Goal: Information Seeking & Learning: Find specific fact

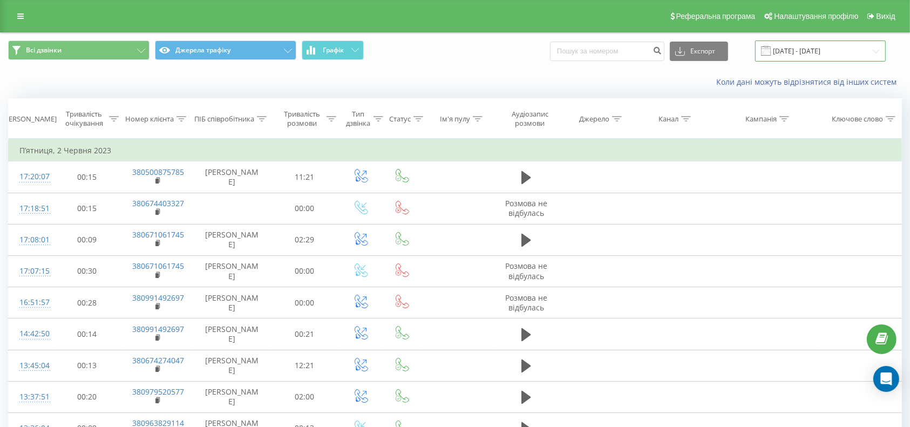
click at [817, 51] on input "02.06.2023 - 02.06.2023" at bounding box center [820, 50] width 131 height 21
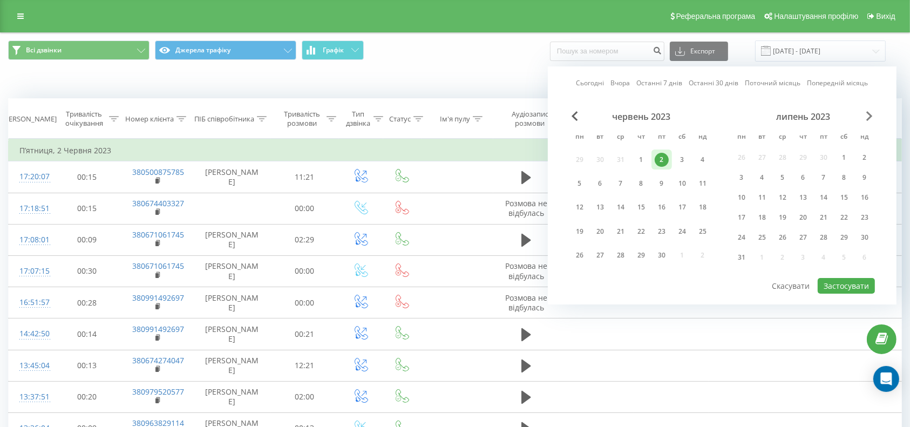
click at [872, 119] on span "Next Month" at bounding box center [869, 116] width 6 height 10
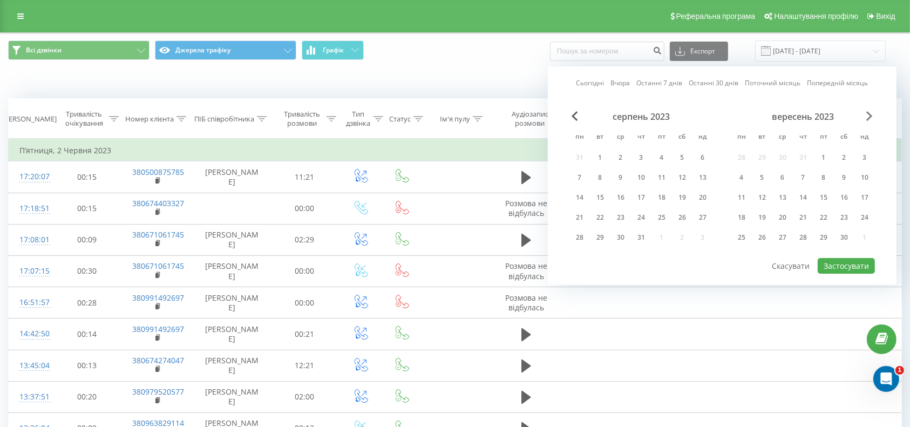
click at [872, 118] on span "Next Month" at bounding box center [869, 116] width 6 height 10
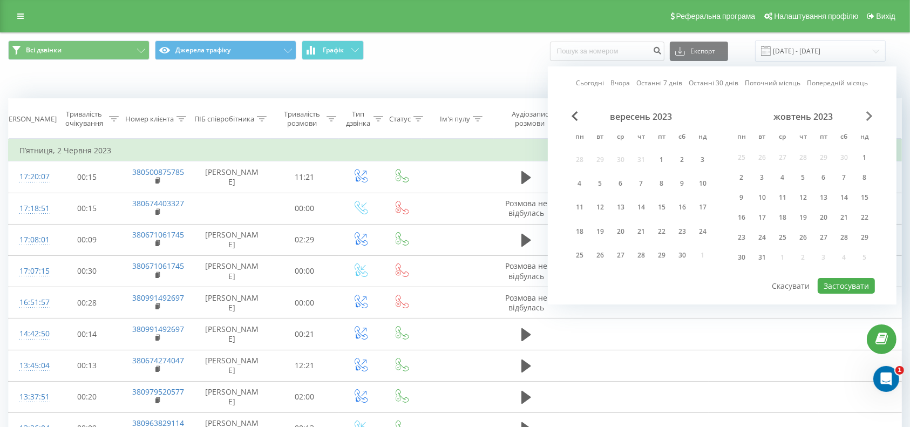
click at [872, 118] on span "Next Month" at bounding box center [869, 116] width 6 height 10
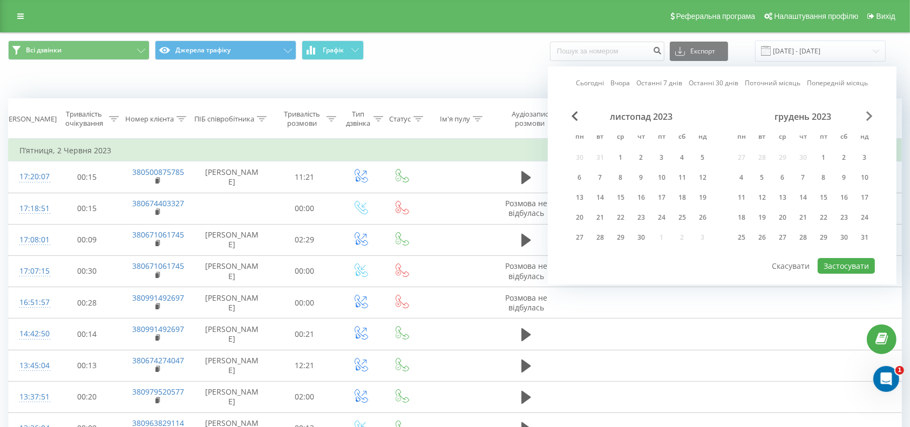
click at [872, 118] on span "Next Month" at bounding box center [869, 116] width 6 height 10
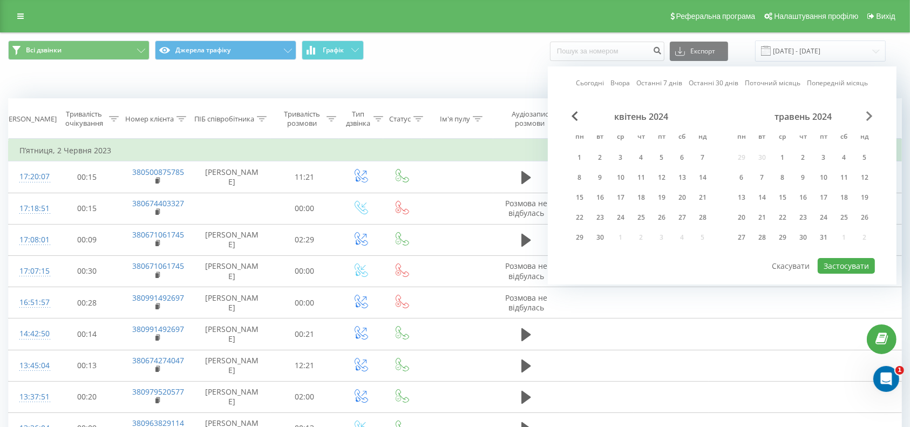
click at [872, 118] on span "Next Month" at bounding box center [869, 116] width 6 height 10
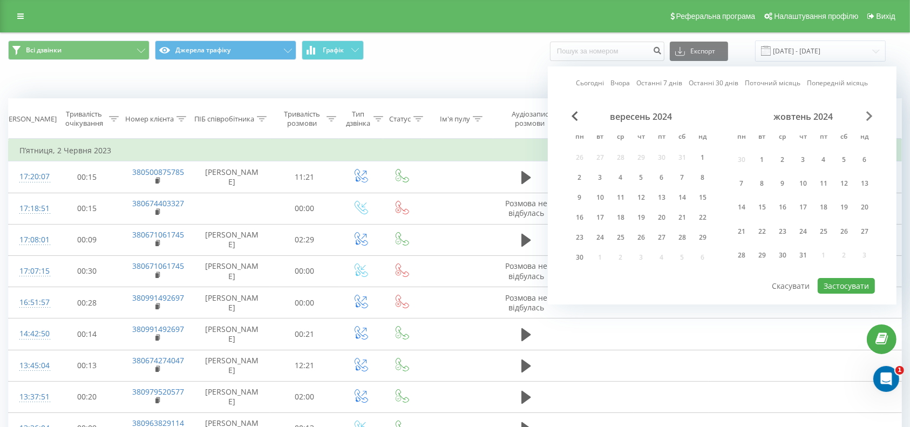
click at [872, 118] on span "Next Month" at bounding box center [869, 116] width 6 height 10
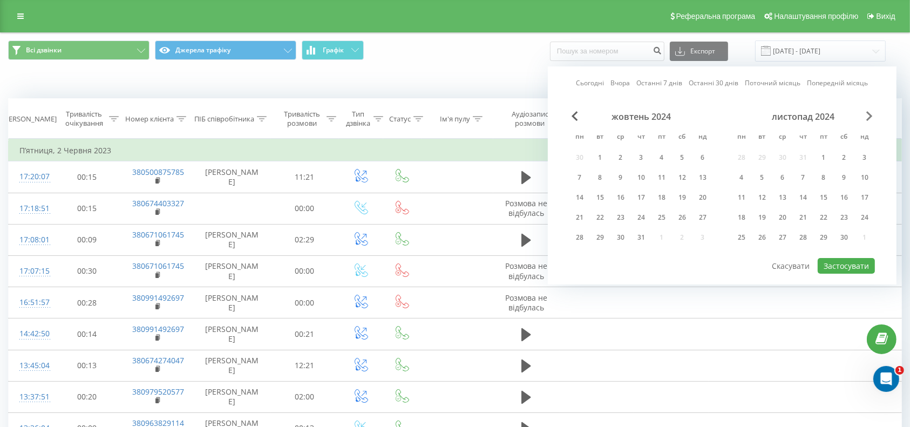
click at [872, 118] on span "Next Month" at bounding box center [869, 116] width 6 height 10
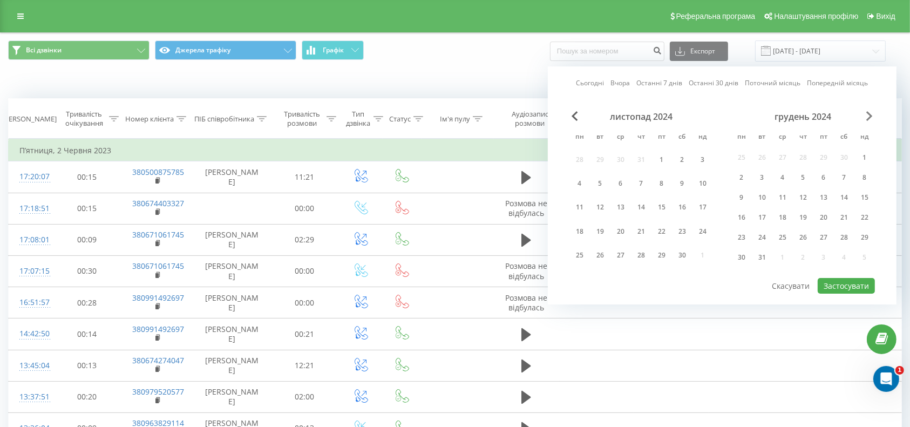
click at [872, 118] on span "Next Month" at bounding box center [869, 116] width 6 height 10
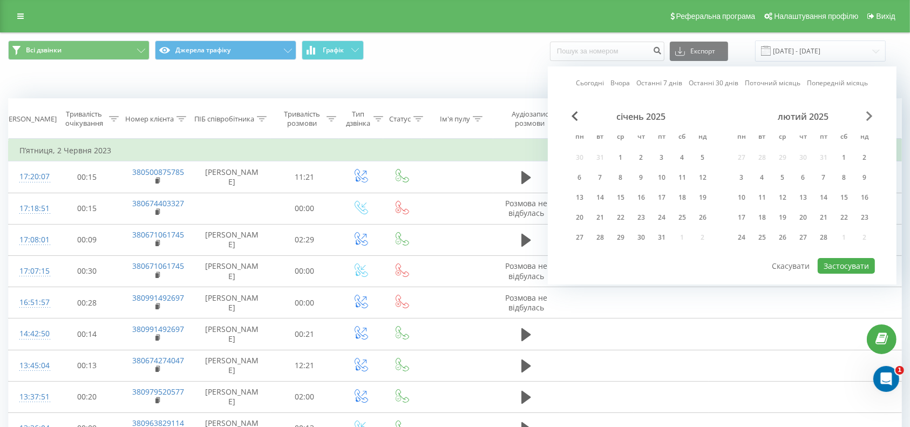
click at [872, 118] on span "Next Month" at bounding box center [869, 116] width 6 height 10
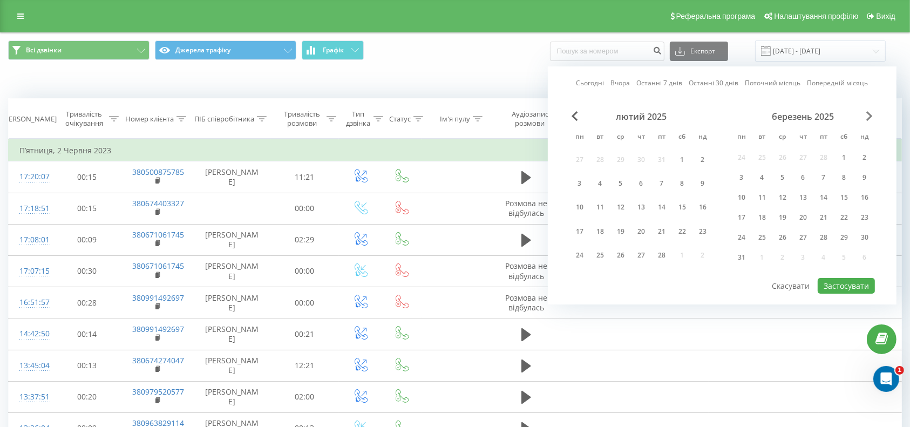
click at [872, 118] on span "Next Month" at bounding box center [869, 116] width 6 height 10
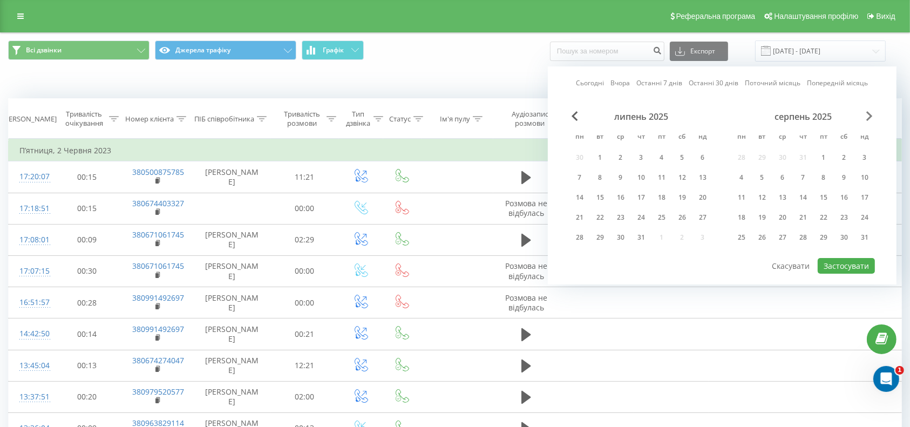
click at [872, 118] on span "Next Month" at bounding box center [869, 116] width 6 height 10
click at [605, 212] on div "19" at bounding box center [600, 217] width 14 height 14
click at [620, 212] on div "20" at bounding box center [620, 217] width 14 height 14
click at [641, 214] on div "21" at bounding box center [641, 217] width 14 height 14
click at [607, 215] on div "19" at bounding box center [600, 217] width 21 height 16
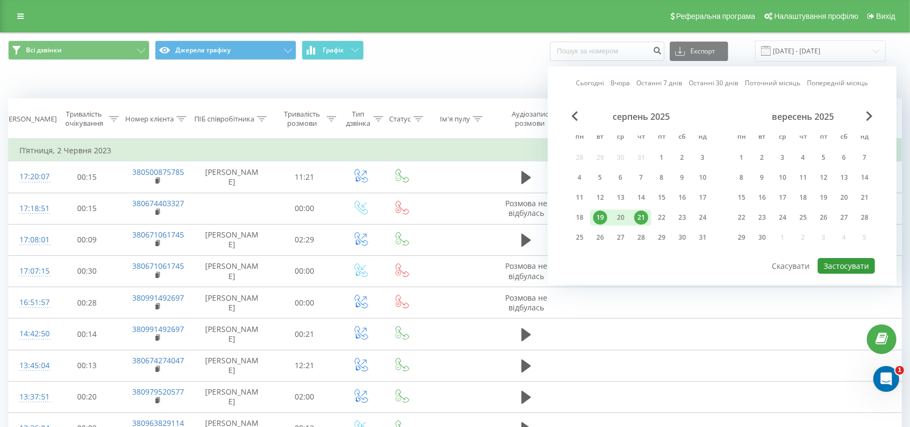
click at [837, 260] on button "Застосувати" at bounding box center [845, 266] width 57 height 16
type input "19.08.2025 - 21.08.2025"
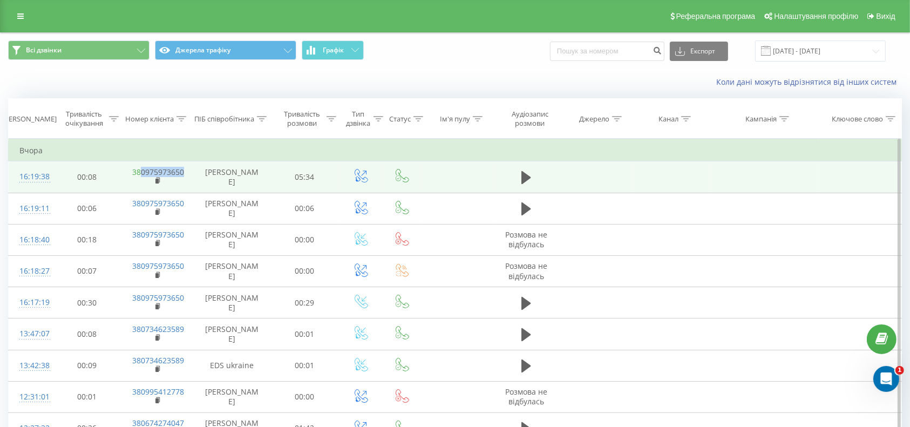
drag, startPoint x: 189, startPoint y: 170, endPoint x: 144, endPoint y: 171, distance: 45.3
click at [141, 170] on td "380975973650" at bounding box center [157, 176] width 72 height 31
copy link "0975973650"
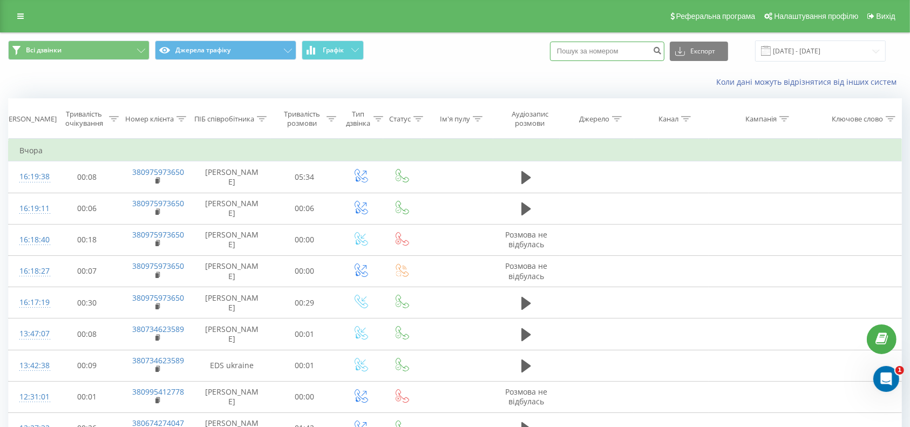
click at [591, 56] on input at bounding box center [607, 51] width 114 height 19
paste input "0990682650"
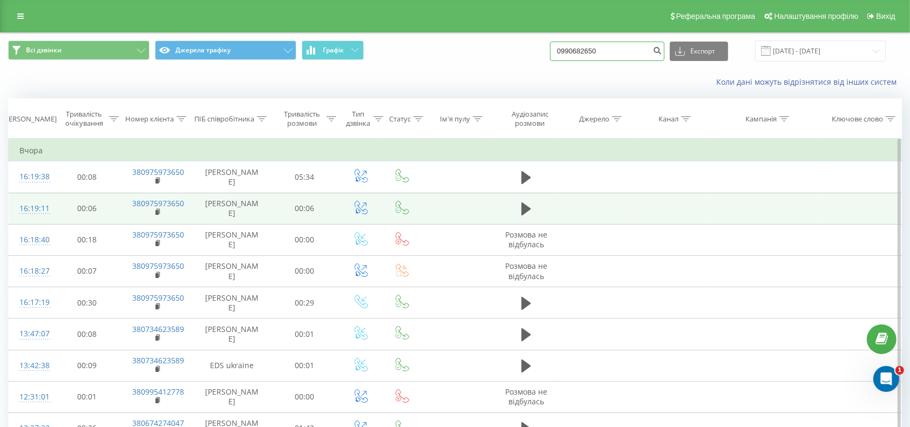
type input "0990682650"
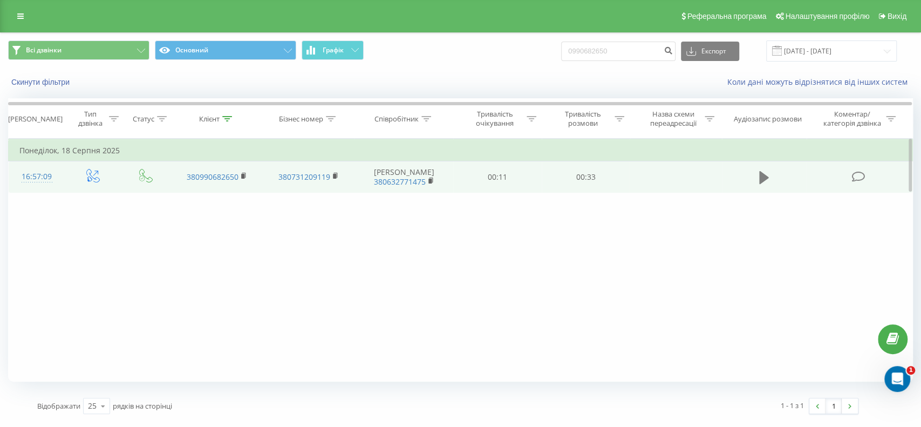
click at [756, 174] on button at bounding box center [764, 177] width 16 height 16
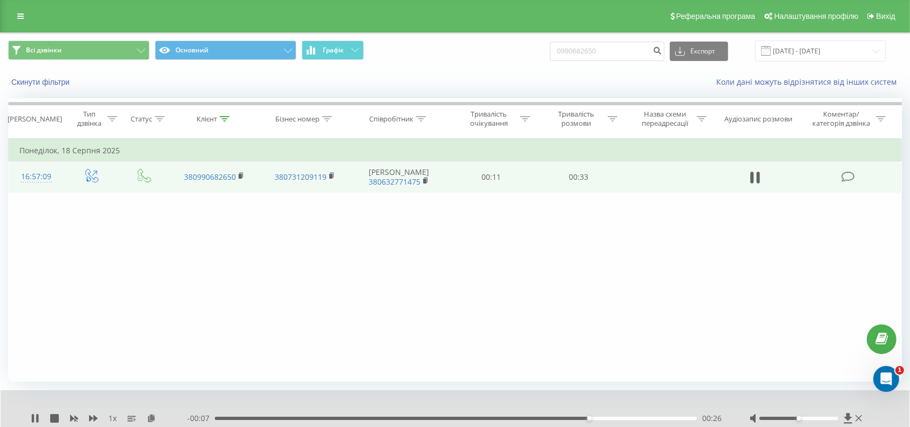
click at [325, 252] on div "Фільтрувати за умовою Дорівнює Введіть значення Скасувати OK Фільтрувати за умо…" at bounding box center [454, 260] width 893 height 243
